Goal: Information Seeking & Learning: Learn about a topic

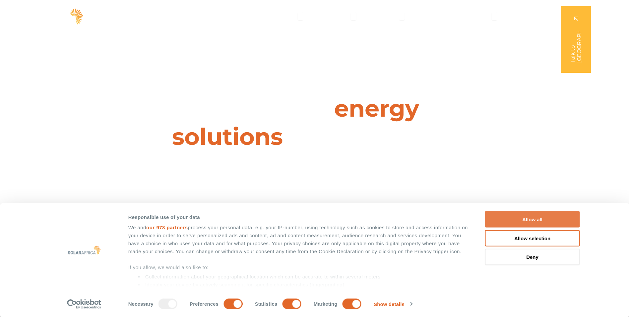
click at [556, 216] on button "Allow all" at bounding box center [532, 219] width 95 height 16
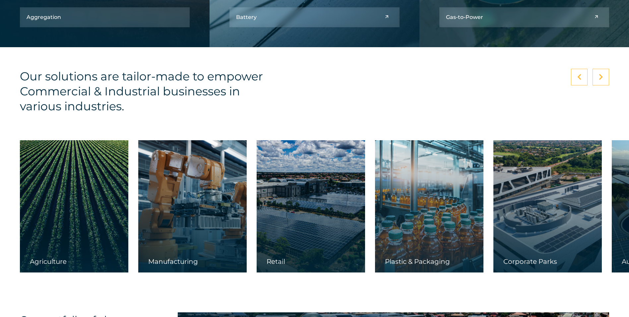
scroll to position [1062, 0]
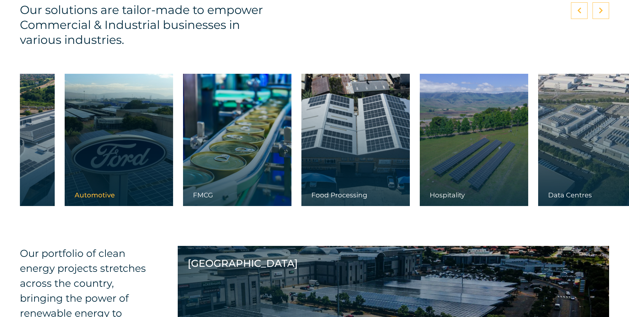
drag, startPoint x: 614, startPoint y: 147, endPoint x: 66, endPoint y: 158, distance: 547.5
click at [66, 158] on link at bounding box center [119, 140] width 108 height 132
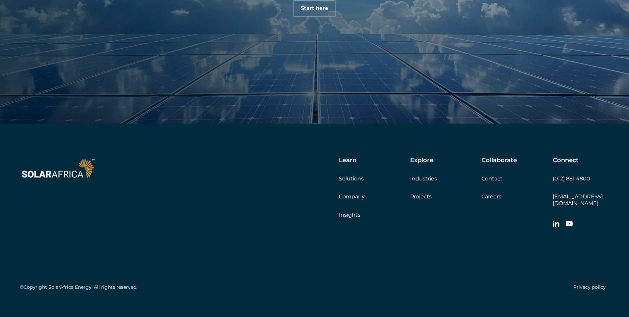
scroll to position [2346, 0]
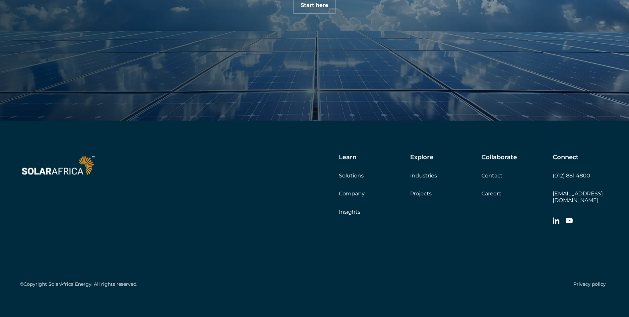
click at [347, 190] on link "Company" at bounding box center [352, 193] width 26 height 6
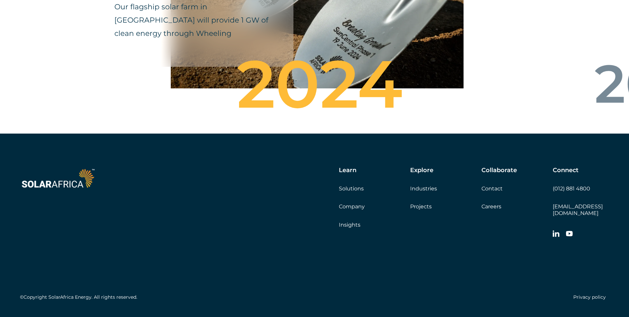
scroll to position [2340, 0]
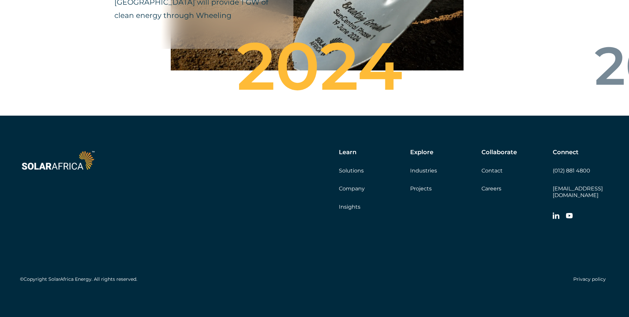
click at [484, 174] on link "Contact" at bounding box center [492, 170] width 21 height 6
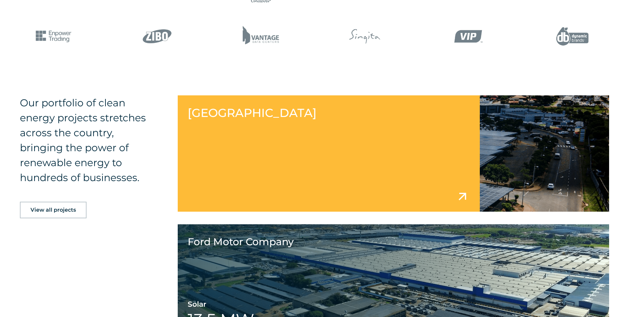
scroll to position [730, 0]
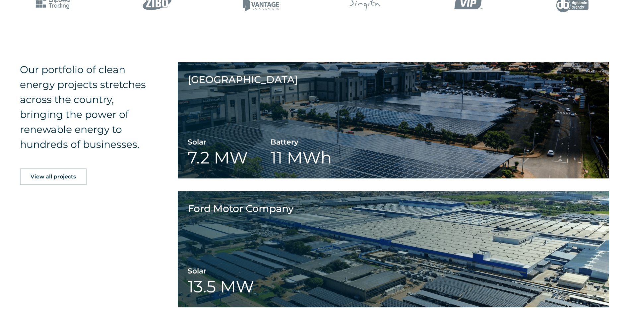
click at [82, 178] on link "View all projects" at bounding box center [53, 176] width 67 height 17
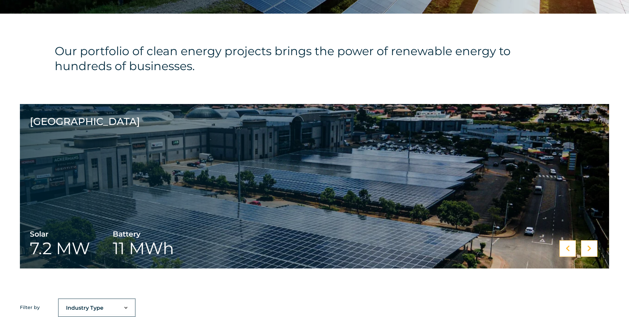
scroll to position [299, 0]
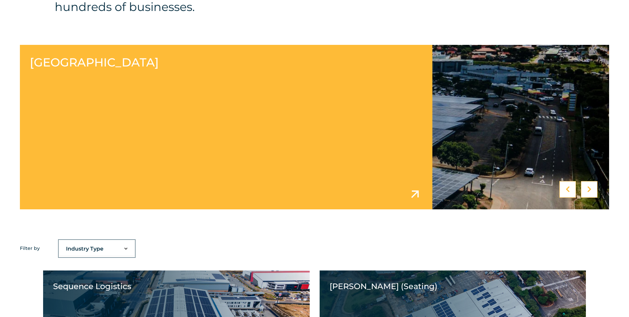
click at [152, 170] on link at bounding box center [315, 127] width 590 height 164
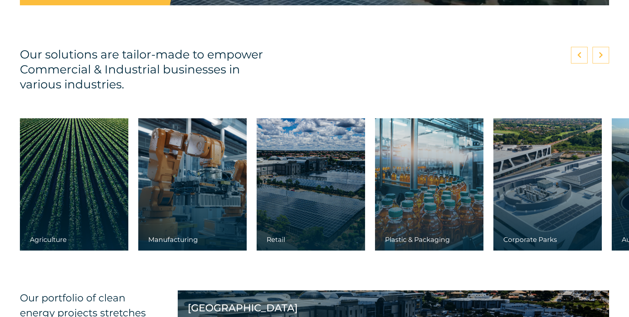
scroll to position [1858, 0]
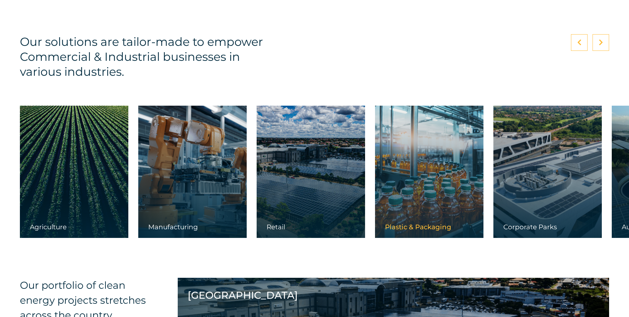
click at [425, 176] on link at bounding box center [429, 172] width 108 height 132
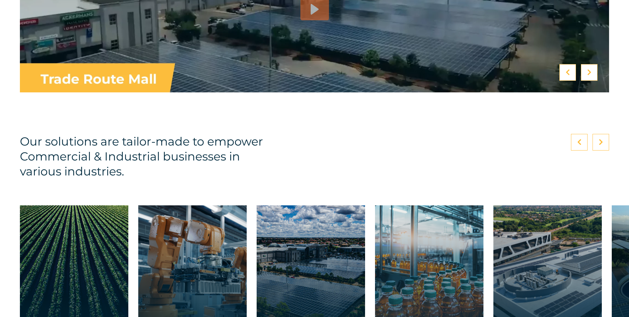
scroll to position [1924, 0]
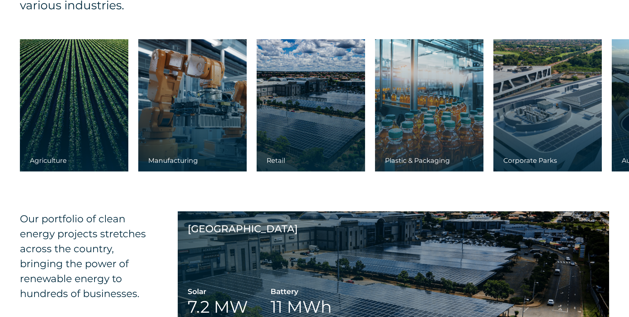
click at [534, 146] on div at bounding box center [548, 105] width 108 height 132
drag, startPoint x: 533, startPoint y: 161, endPoint x: 526, endPoint y: 161, distance: 6.7
click at [531, 161] on div "Corporate Parks" at bounding box center [548, 163] width 108 height 15
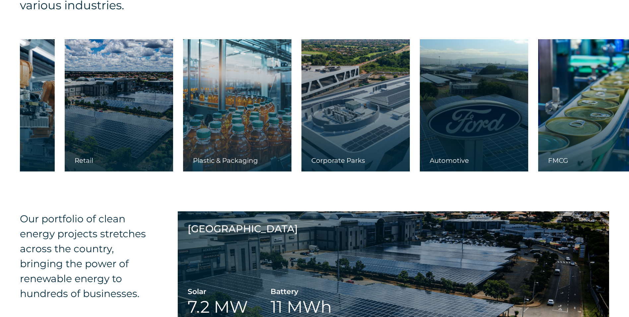
drag, startPoint x: 426, startPoint y: 162, endPoint x: 140, endPoint y: 142, distance: 287.0
click at [302, 145] on div "Corporate Parks" at bounding box center [356, 105] width 108 height 132
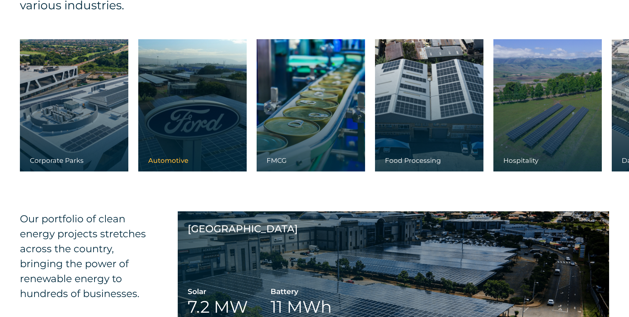
click at [155, 159] on span "Automotive" at bounding box center [168, 160] width 40 height 8
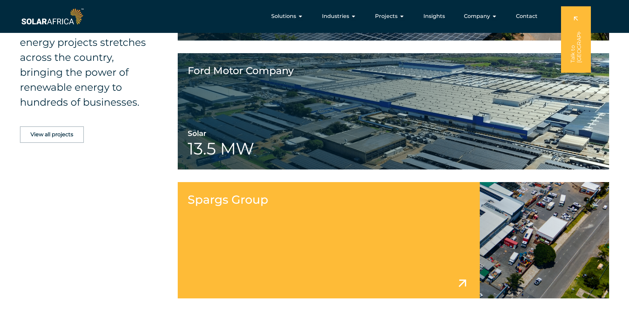
scroll to position [962, 0]
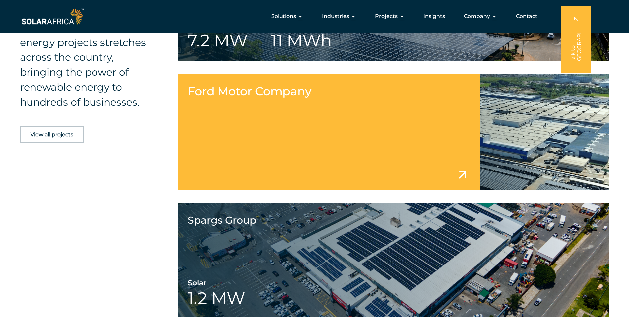
click at [301, 157] on link at bounding box center [394, 132] width 432 height 116
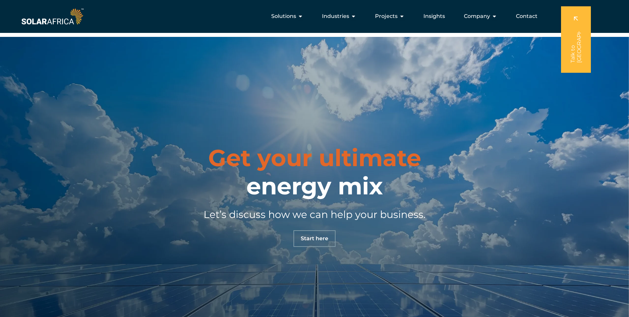
scroll to position [2701, 0]
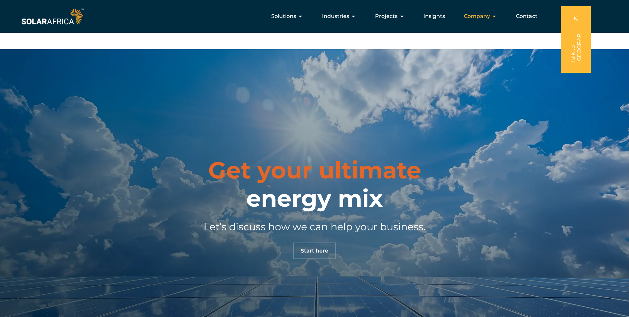
click at [495, 18] on icon "Menu" at bounding box center [494, 16] width 5 height 5
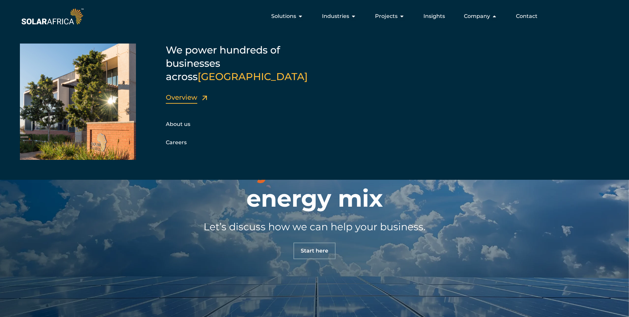
click at [184, 93] on link "Overview" at bounding box center [182, 97] width 32 height 8
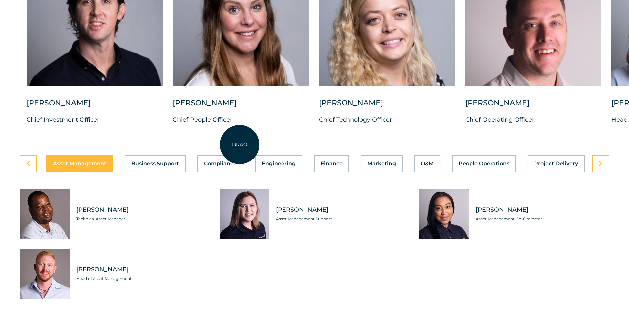
scroll to position [1792, 0]
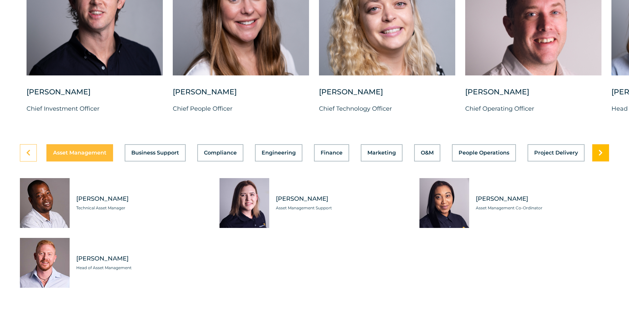
click at [596, 161] on link at bounding box center [601, 152] width 17 height 17
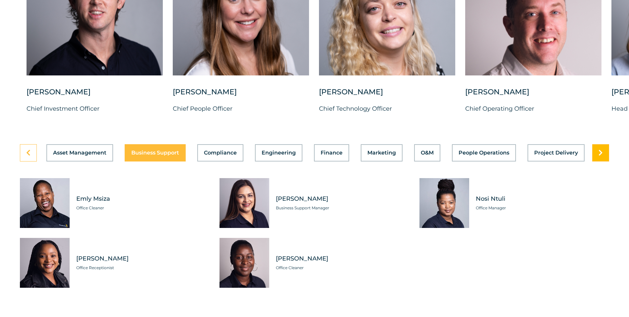
click at [596, 161] on link at bounding box center [601, 152] width 17 height 17
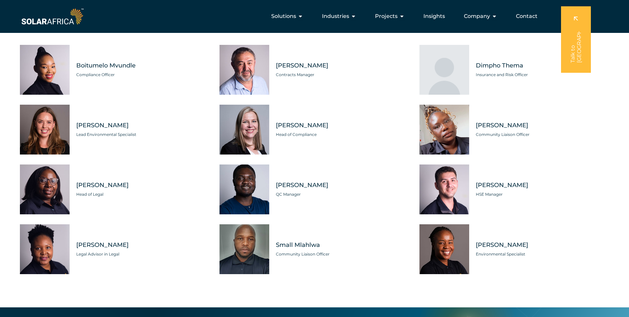
scroll to position [1924, 0]
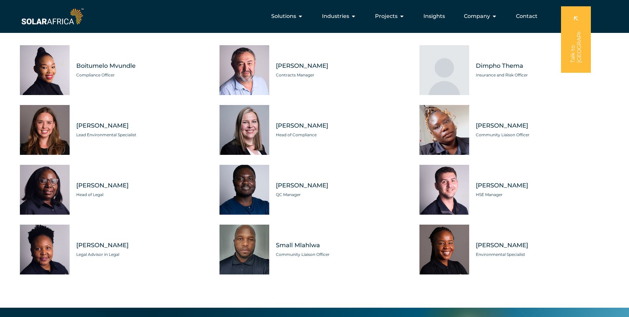
click at [611, 183] on div "Asset Management Business Support Compliance Engineering Finance Marketing O&M …" at bounding box center [314, 152] width 629 height 283
